Goal: Transaction & Acquisition: Subscribe to service/newsletter

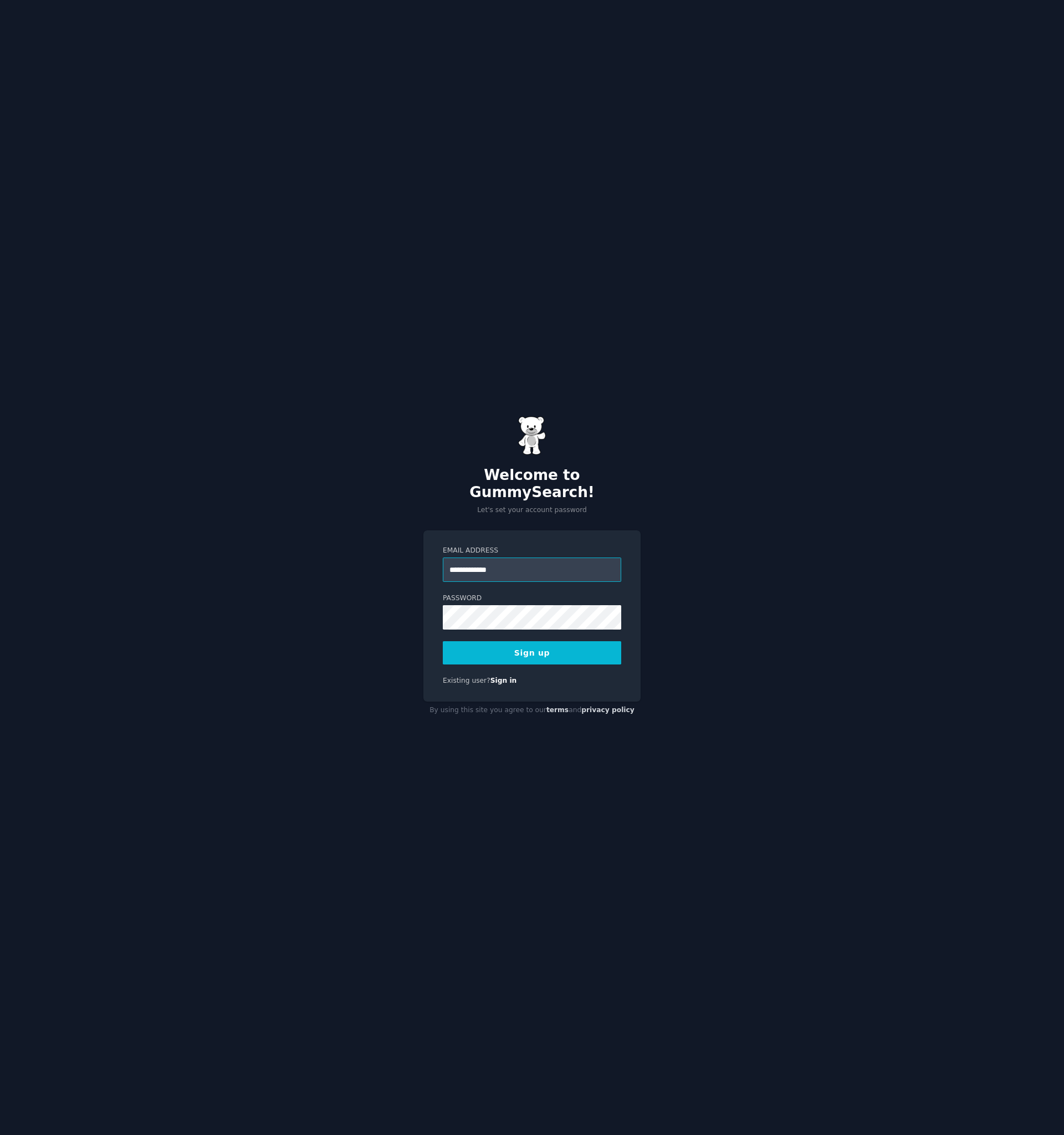
type input "**********"
click at [557, 648] on button "Sign up" at bounding box center [532, 653] width 179 height 24
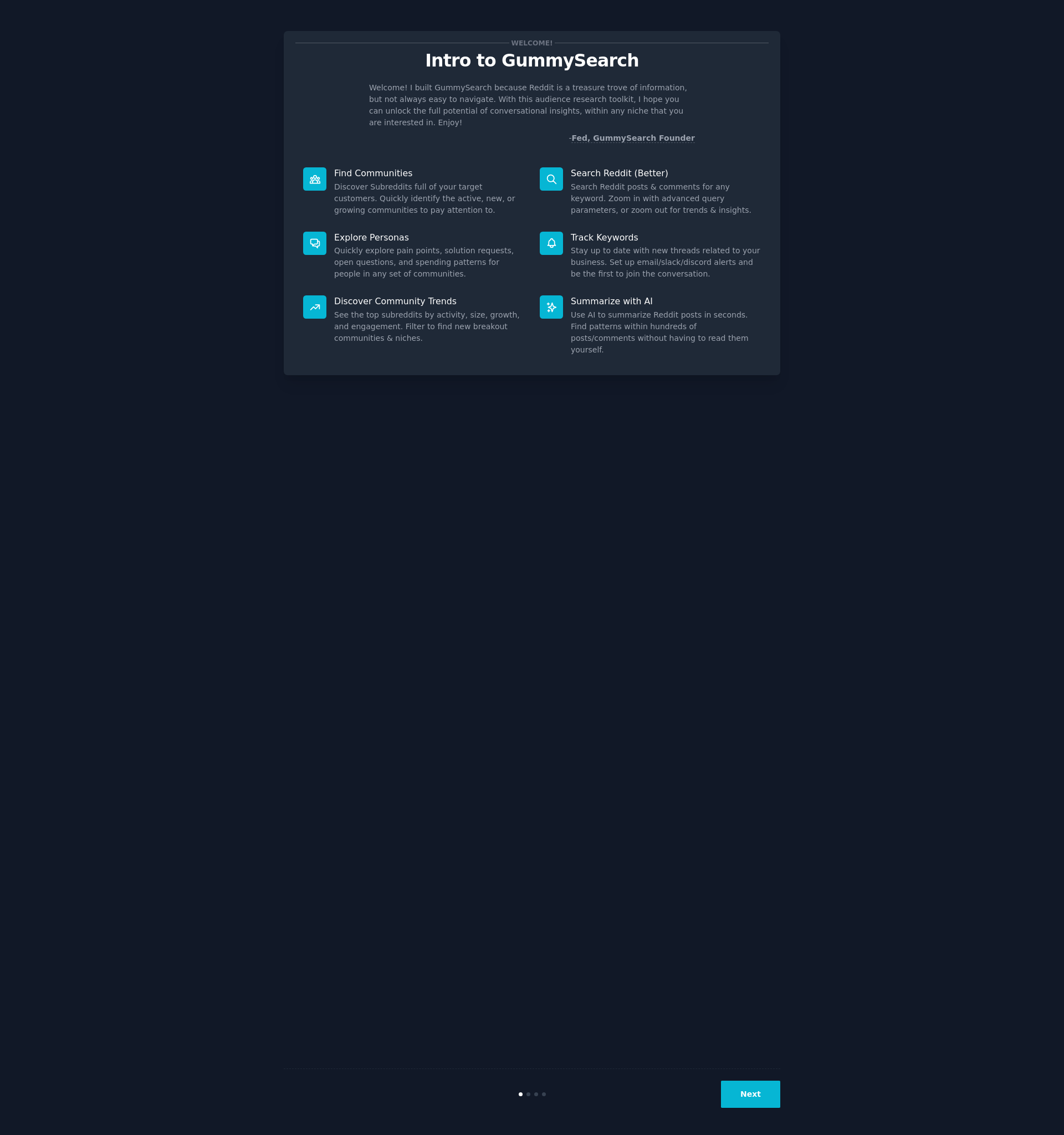
click at [752, 1091] on button "Next" at bounding box center [751, 1094] width 59 height 27
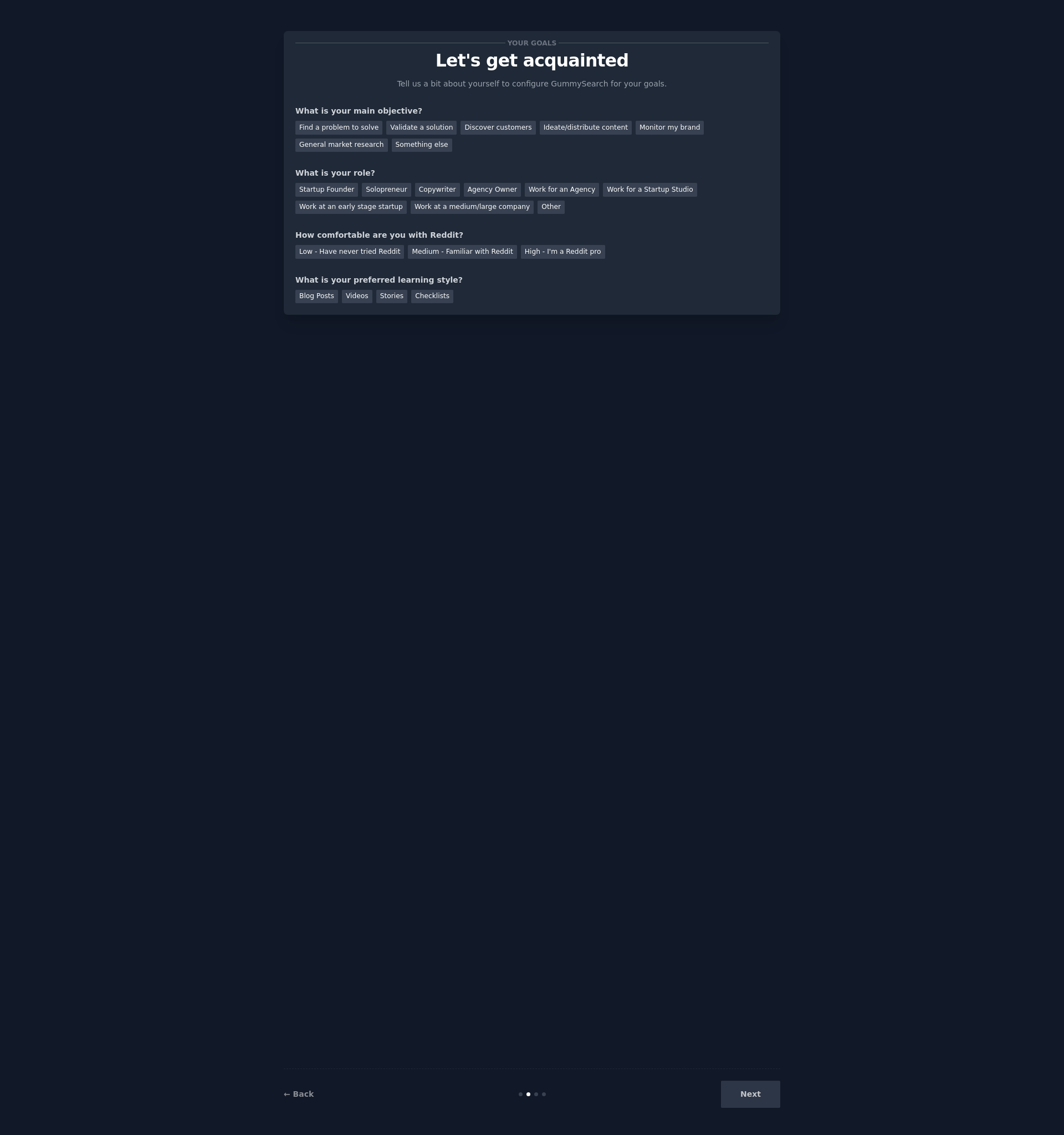
click at [752, 1091] on div "Next" at bounding box center [698, 1094] width 166 height 27
click at [469, 128] on div "Discover customers" at bounding box center [498, 128] width 75 height 14
click at [337, 187] on div "Startup Founder" at bounding box center [326, 190] width 63 height 14
click at [373, 250] on div "Low - Have never tried Reddit" at bounding box center [349, 251] width 109 height 14
click at [356, 295] on div "Videos" at bounding box center [357, 297] width 30 height 14
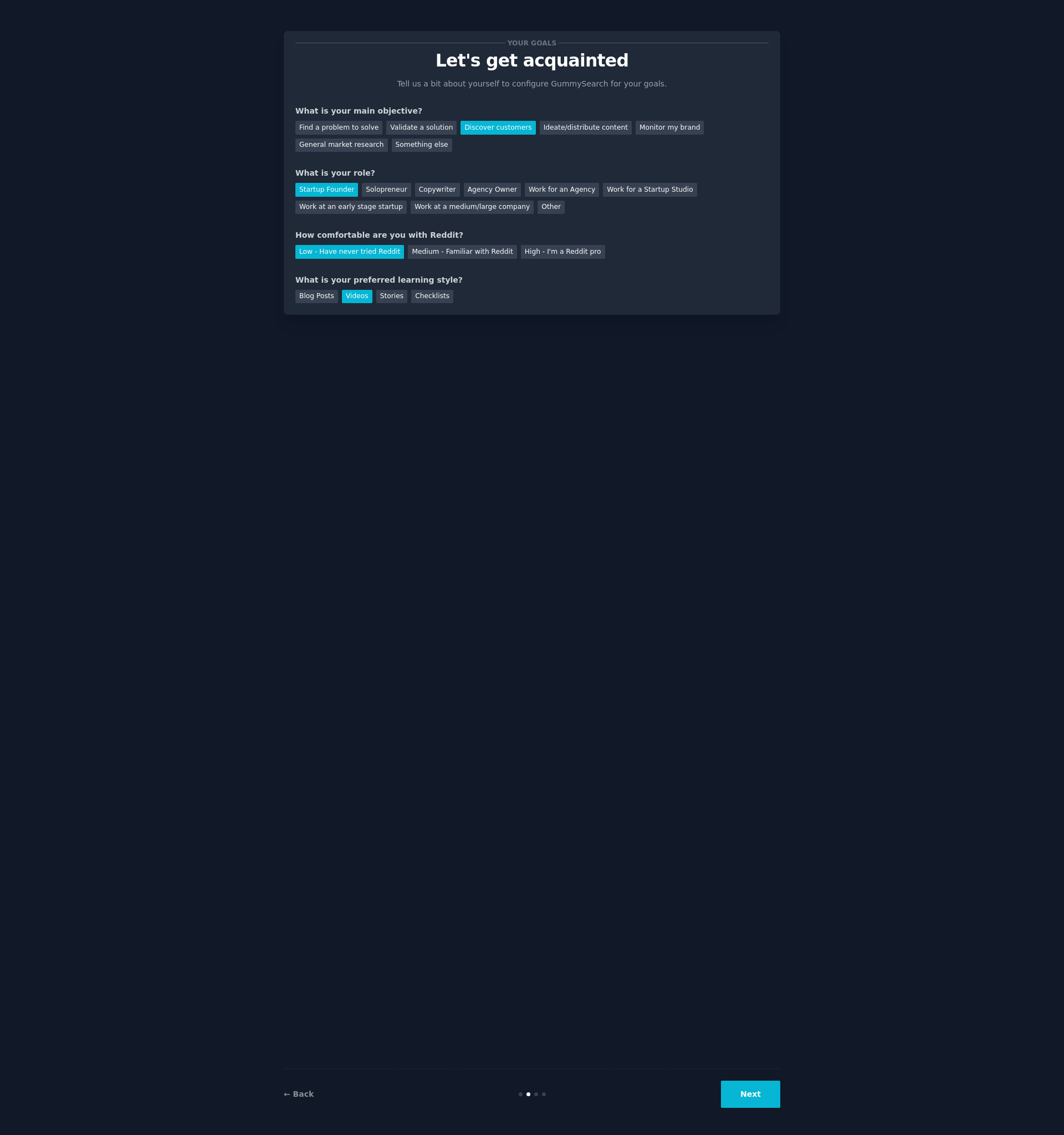
click at [767, 1103] on button "Next" at bounding box center [751, 1094] width 59 height 27
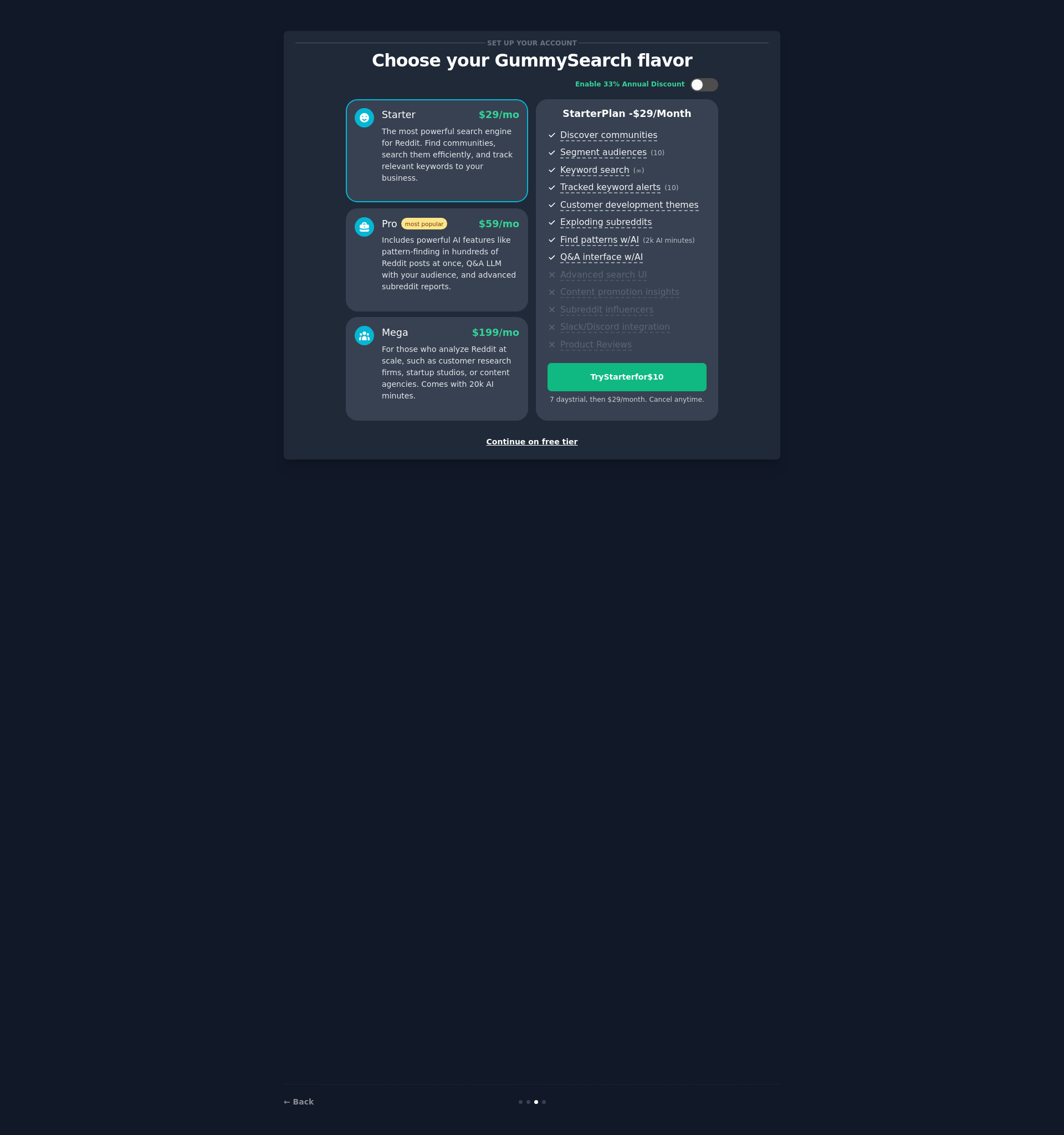
click at [531, 440] on div "Continue on free tier" at bounding box center [531, 442] width 473 height 12
